Goal: Transaction & Acquisition: Purchase product/service

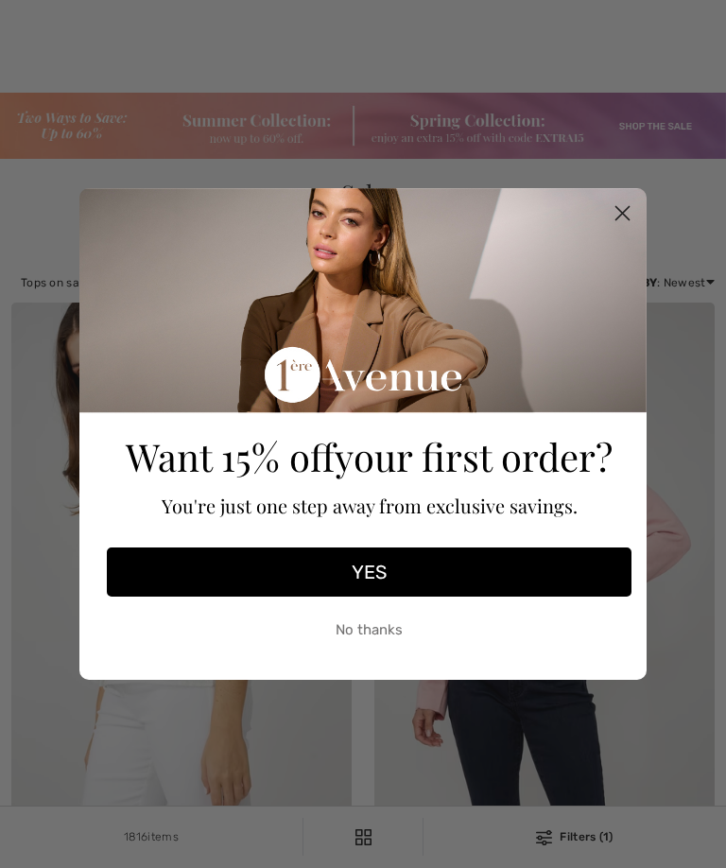
scroll to position [1372, 0]
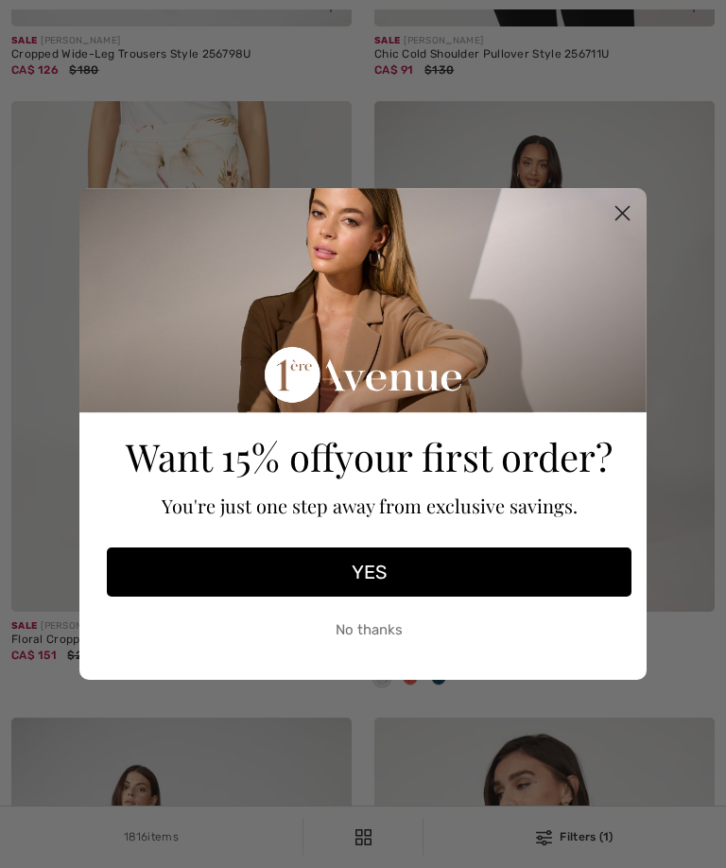
checkbox input "true"
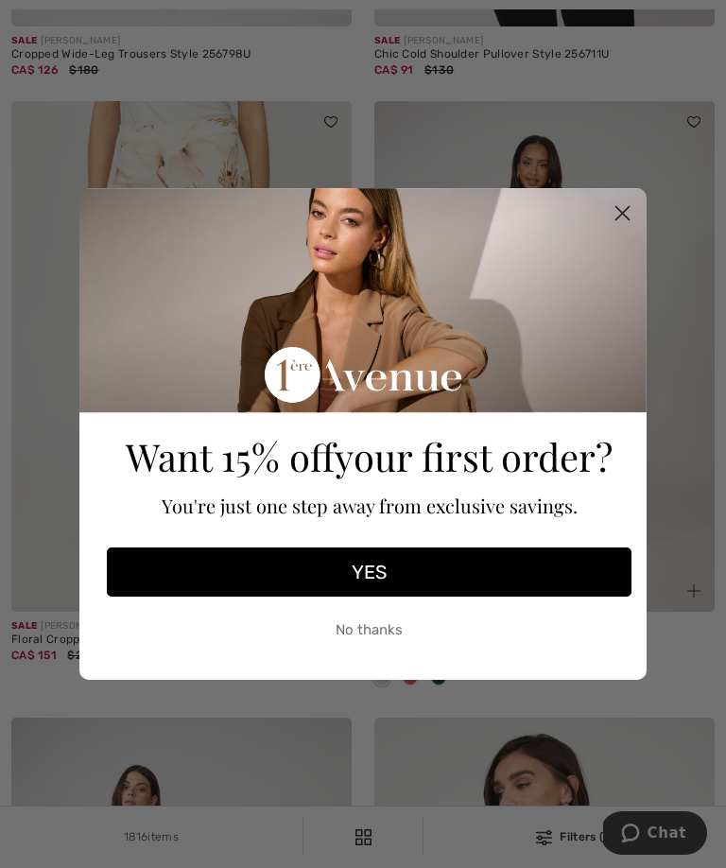
click at [630, 229] on circle "Close dialog" at bounding box center [622, 213] width 31 height 31
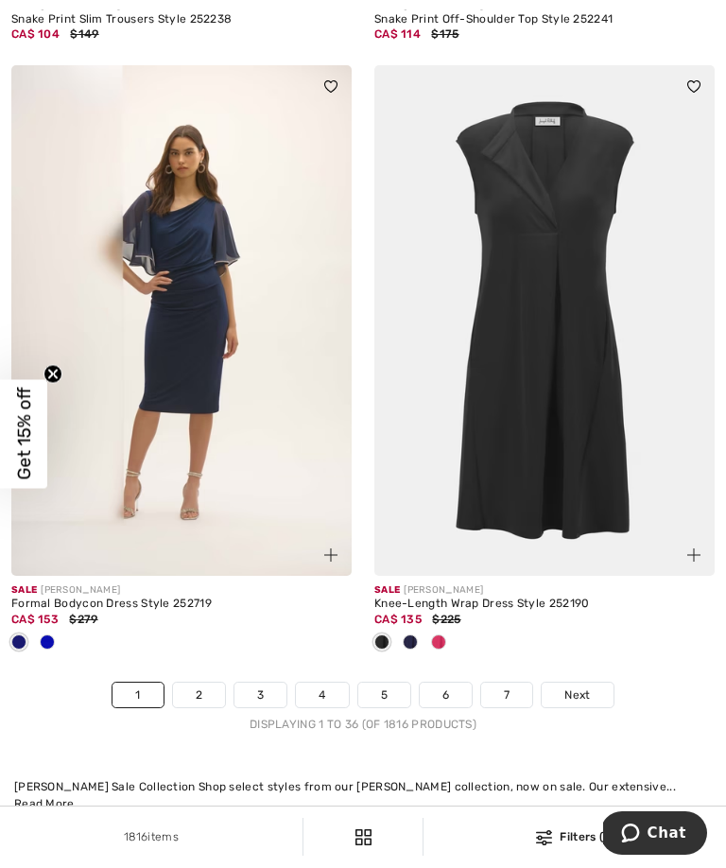
scroll to position [10794, 0]
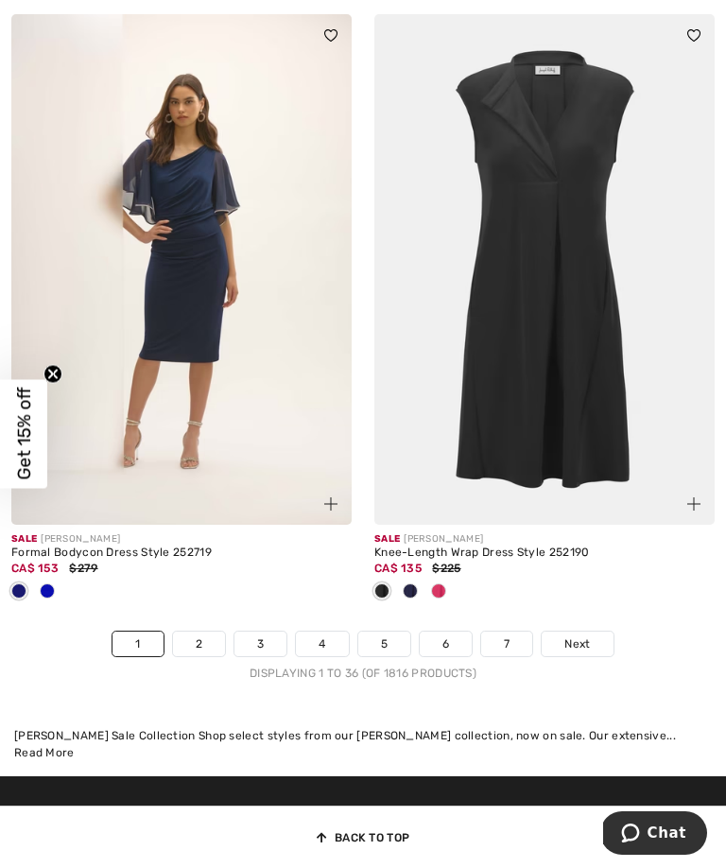
click at [553, 330] on img at bounding box center [544, 269] width 340 height 511
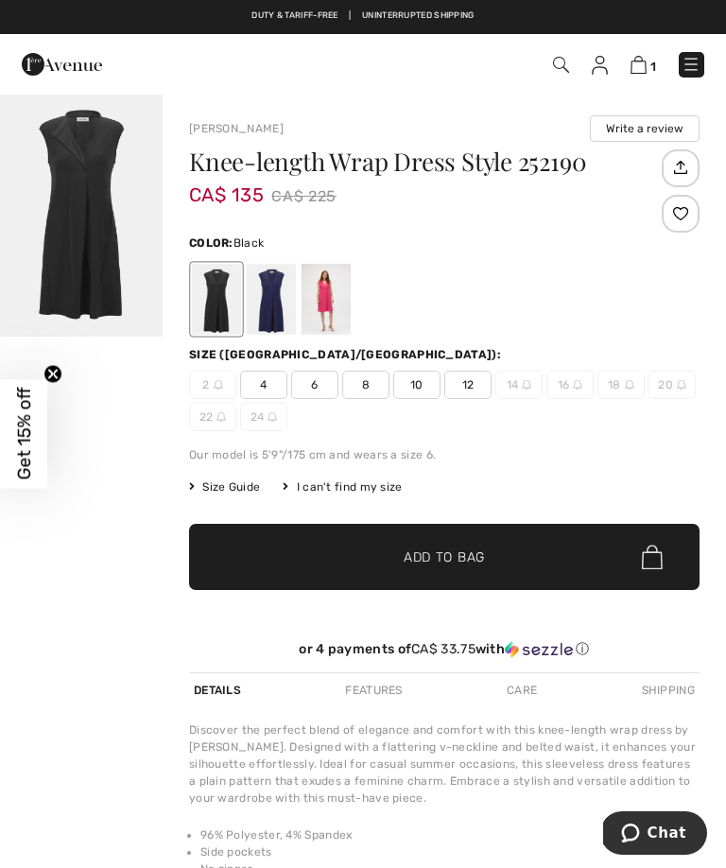
click at [330, 298] on div at bounding box center [326, 299] width 49 height 71
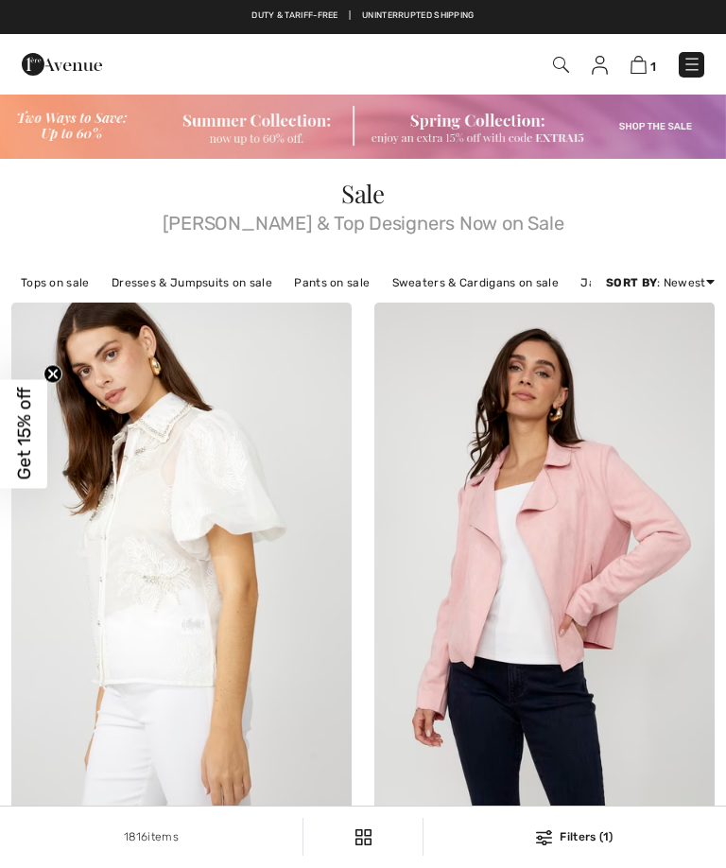
scroll to position [10856, 0]
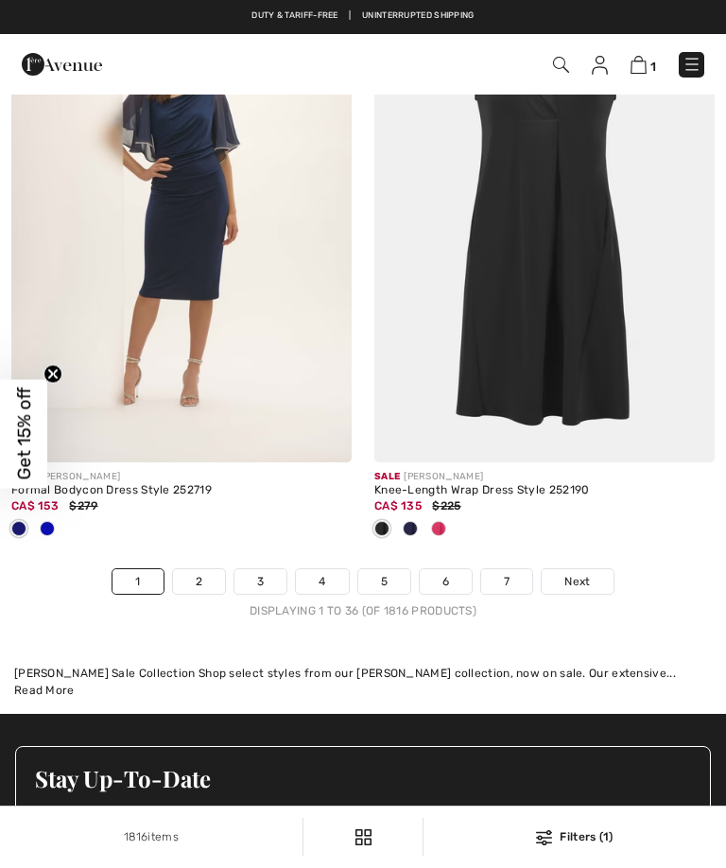
checkbox input "true"
